Goal: Check status: Check status

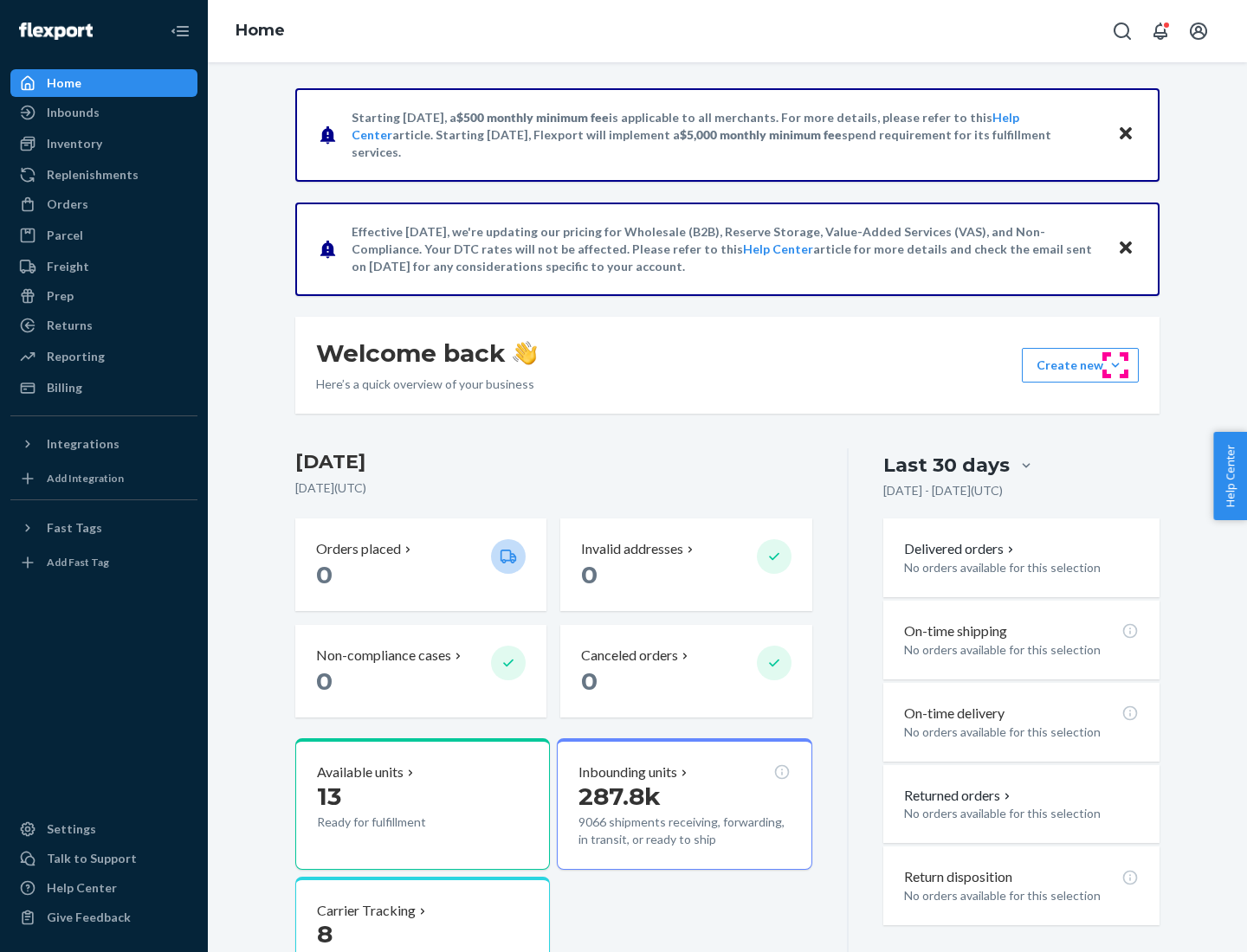
click at [1115, 365] on button "Create new Create new inbound Create new order Create new product" at bounding box center [1080, 365] width 117 height 35
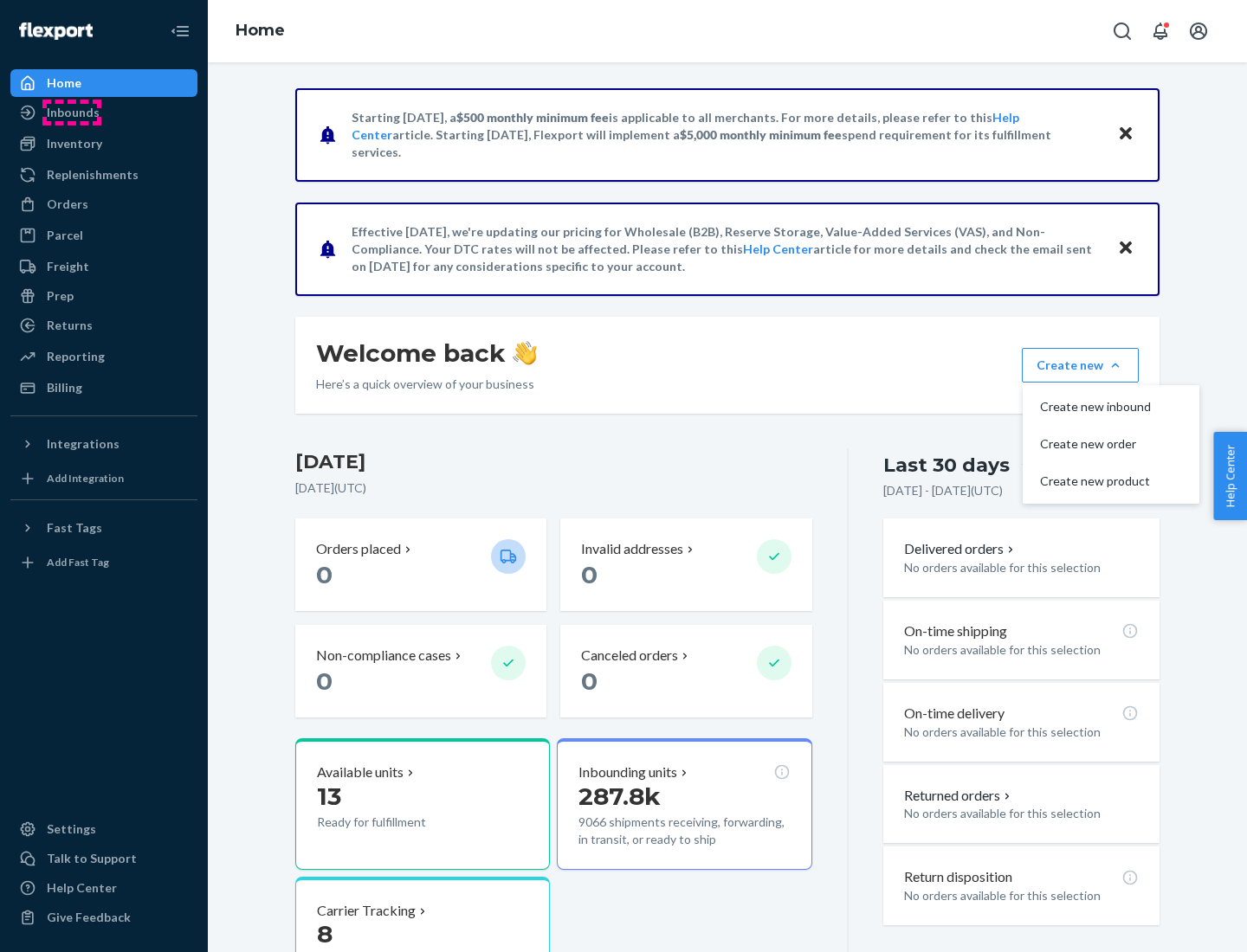
click at [71, 113] on div "Inbounds" at bounding box center [72, 112] width 53 height 17
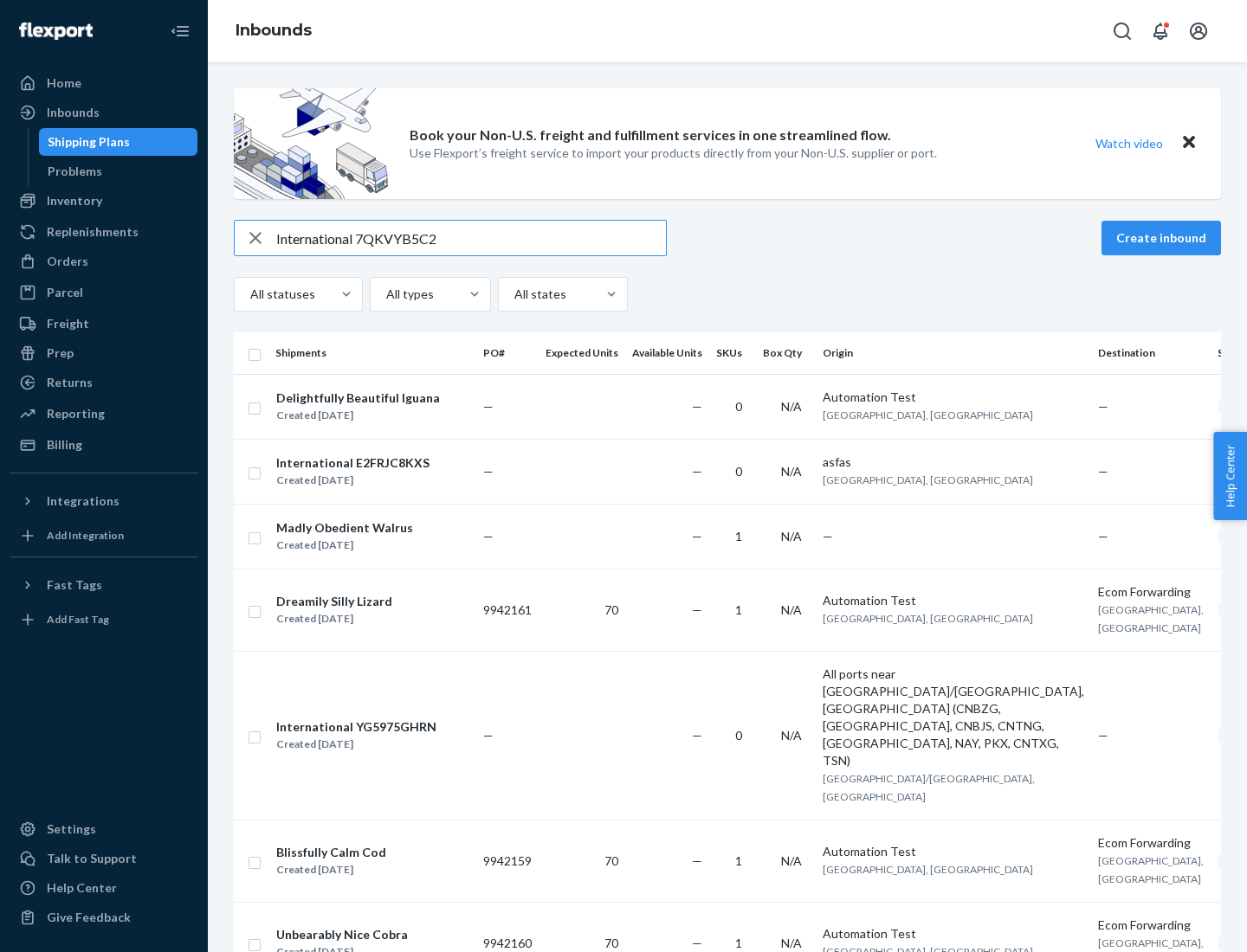
type input "International 7QKVYB5C29"
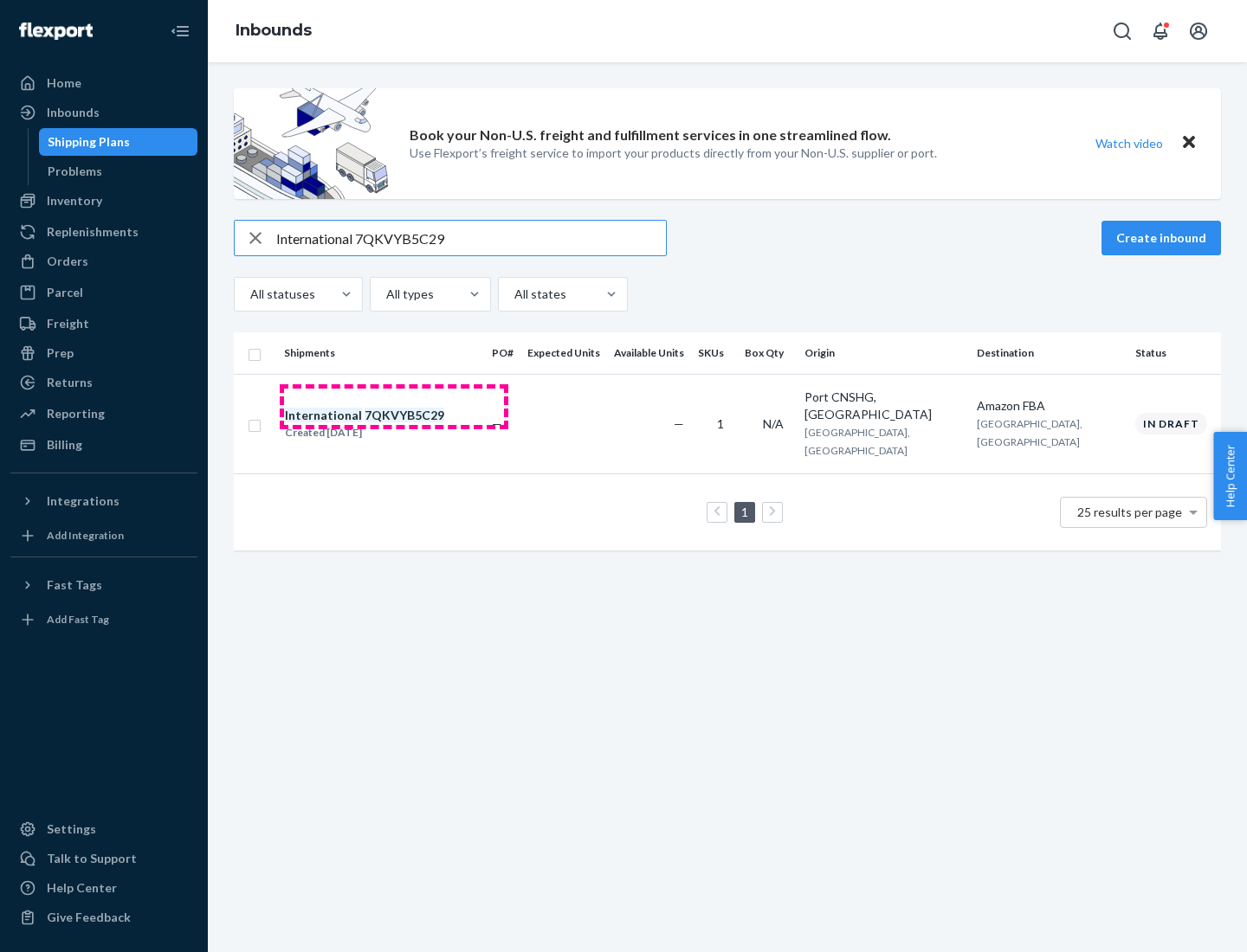
click at [394, 424] on div "Created [DATE]" at bounding box center [364, 432] width 159 height 17
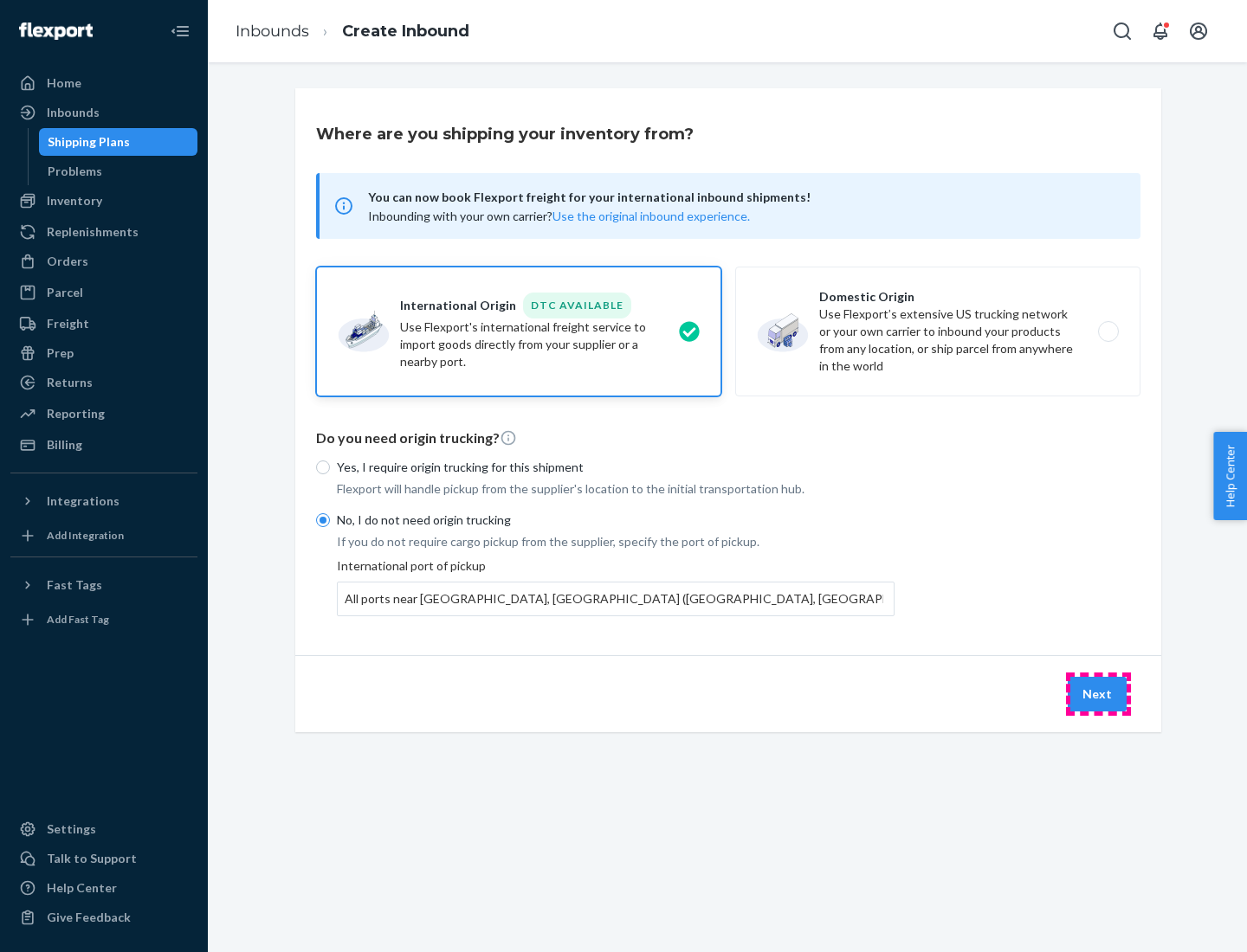
click at [1098, 693] on button "Next" at bounding box center [1097, 694] width 59 height 35
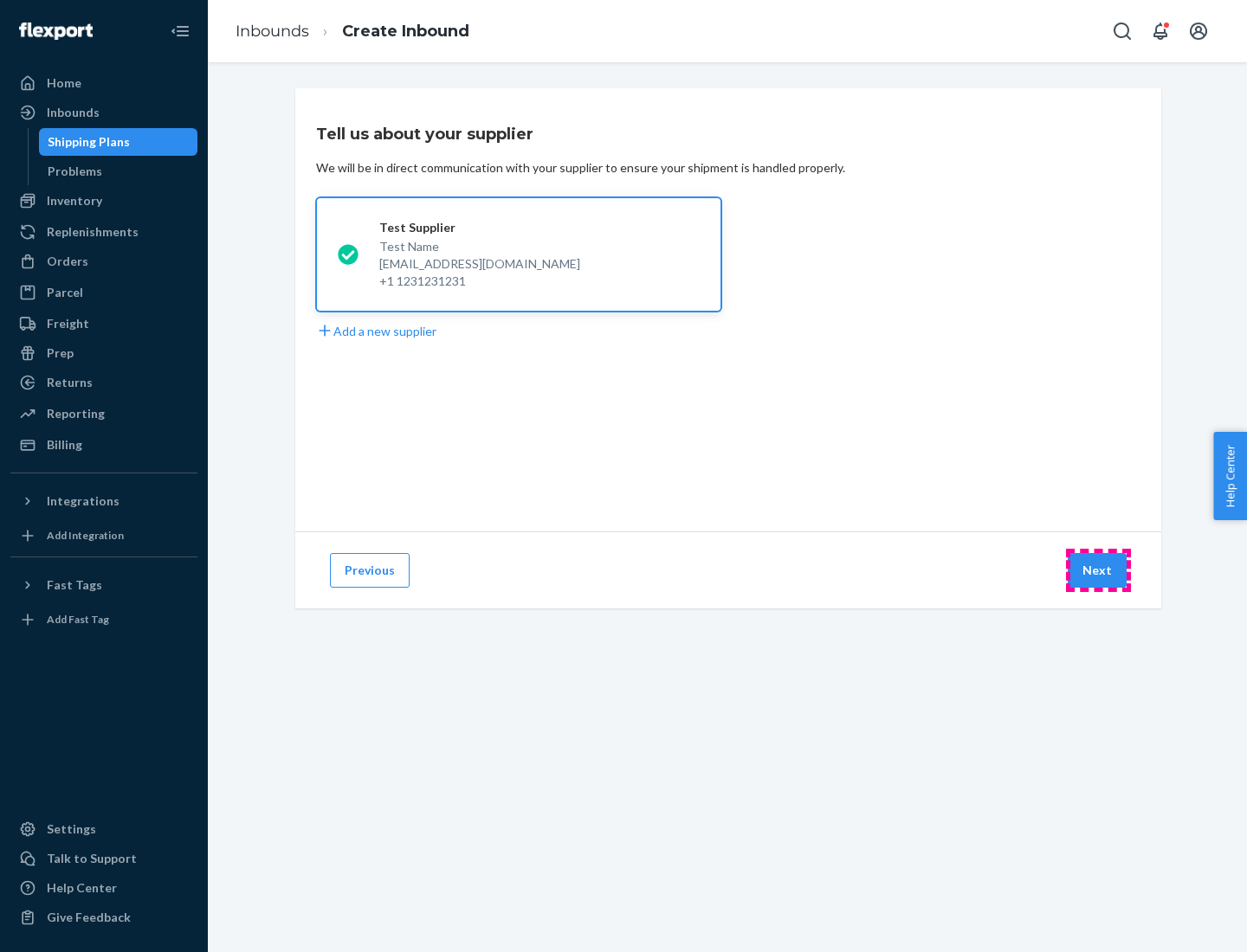
click at [1098, 571] on button "Next" at bounding box center [1097, 570] width 59 height 35
